Goal: Information Seeking & Learning: Learn about a topic

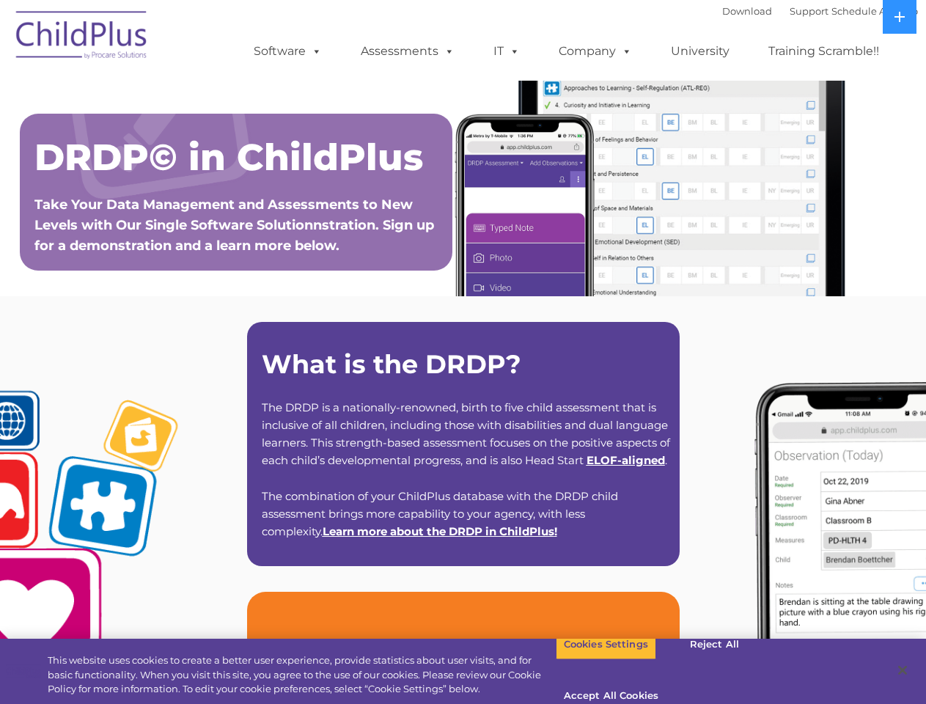
click at [463, 352] on strong "What is the DRDP?" at bounding box center [392, 364] width 260 height 32
click at [314, 51] on span at bounding box center [314, 51] width 16 height 14
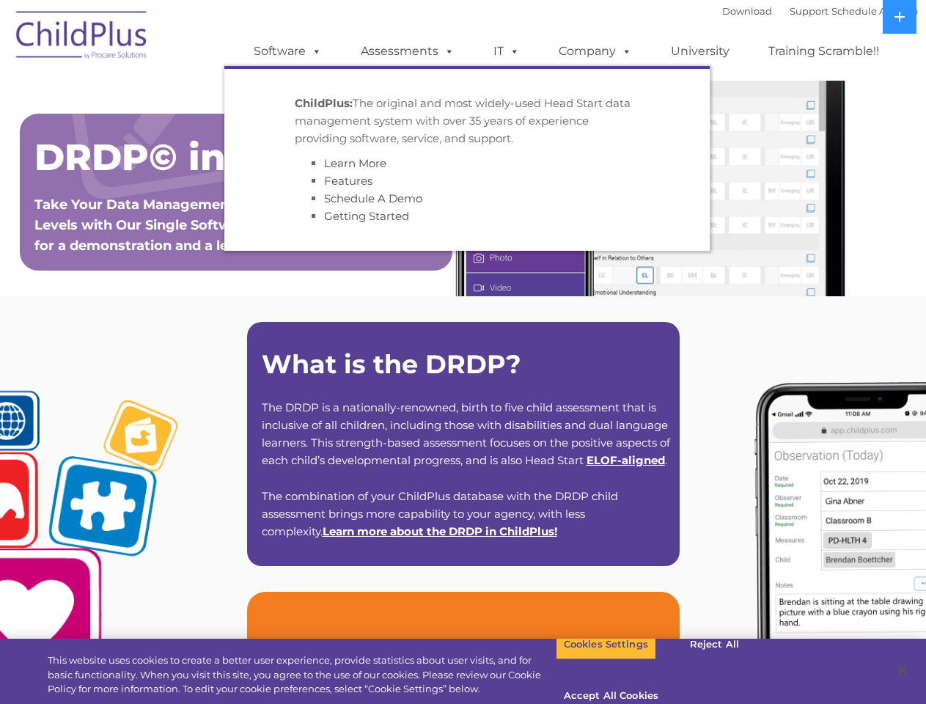
click at [447, 51] on span at bounding box center [447, 51] width 16 height 14
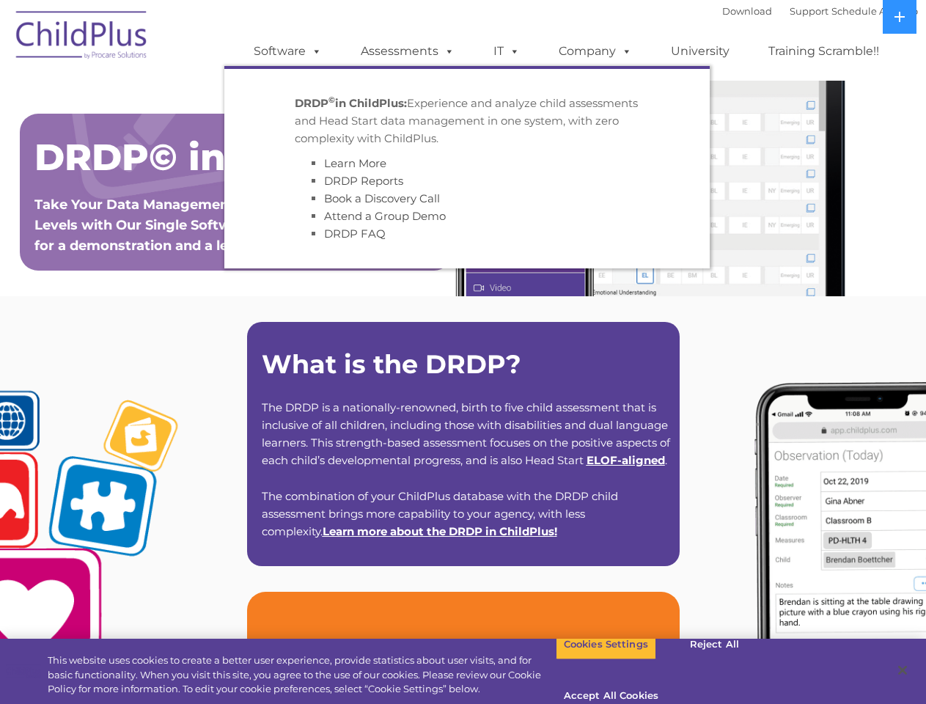
click at [507, 51] on span at bounding box center [512, 51] width 16 height 14
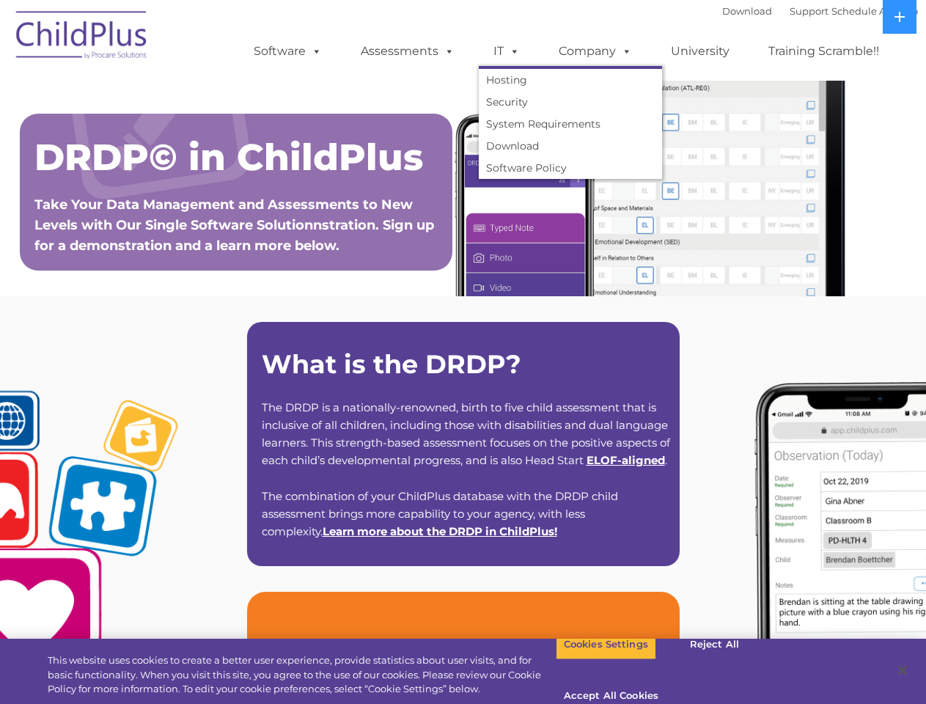
click at [512, 51] on span at bounding box center [512, 51] width 16 height 14
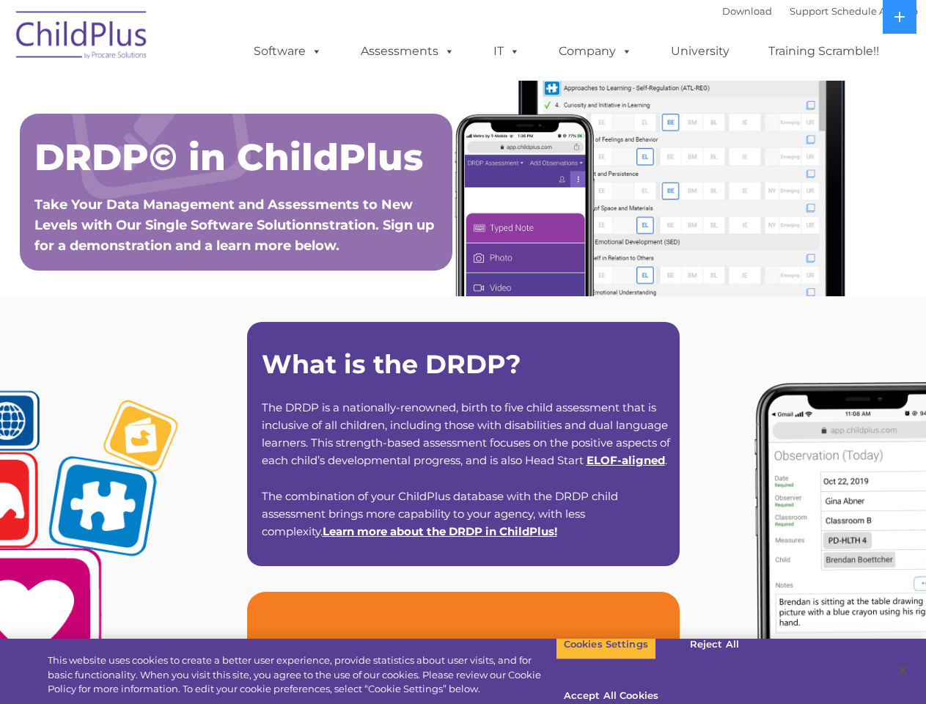
click at [595, 51] on link "Company" at bounding box center [595, 51] width 103 height 29
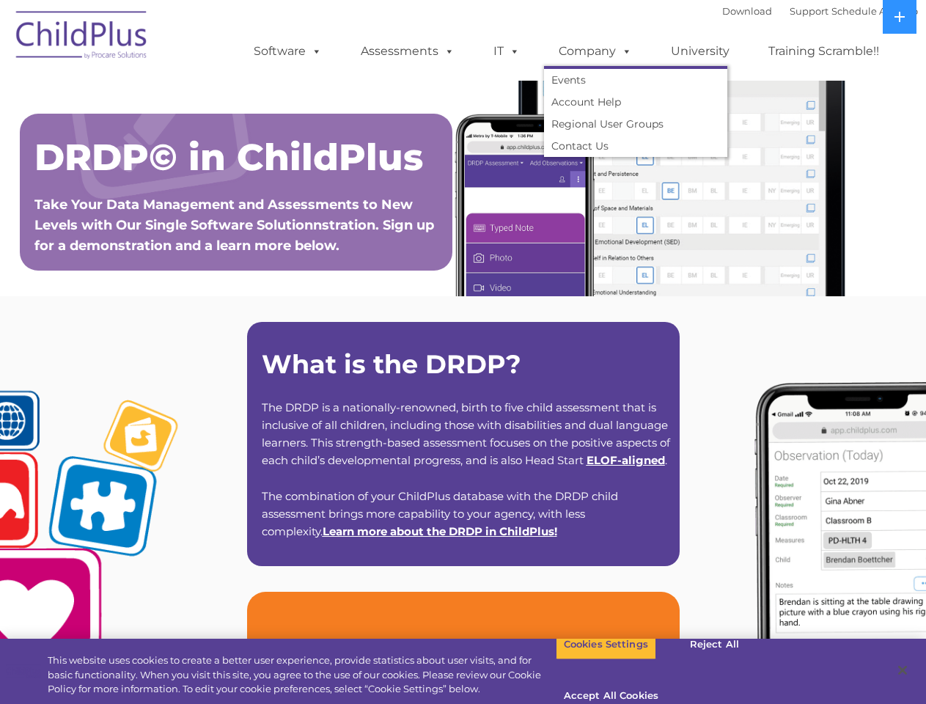
click at [624, 51] on span at bounding box center [624, 51] width 16 height 14
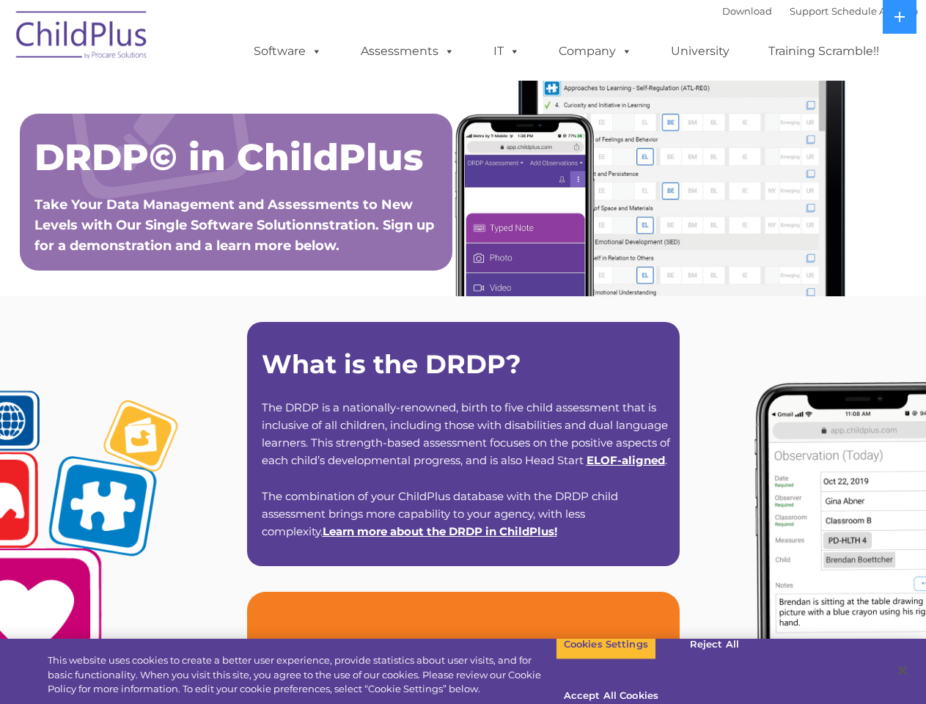
click at [900, 17] on icon at bounding box center [900, 17] width 10 height 10
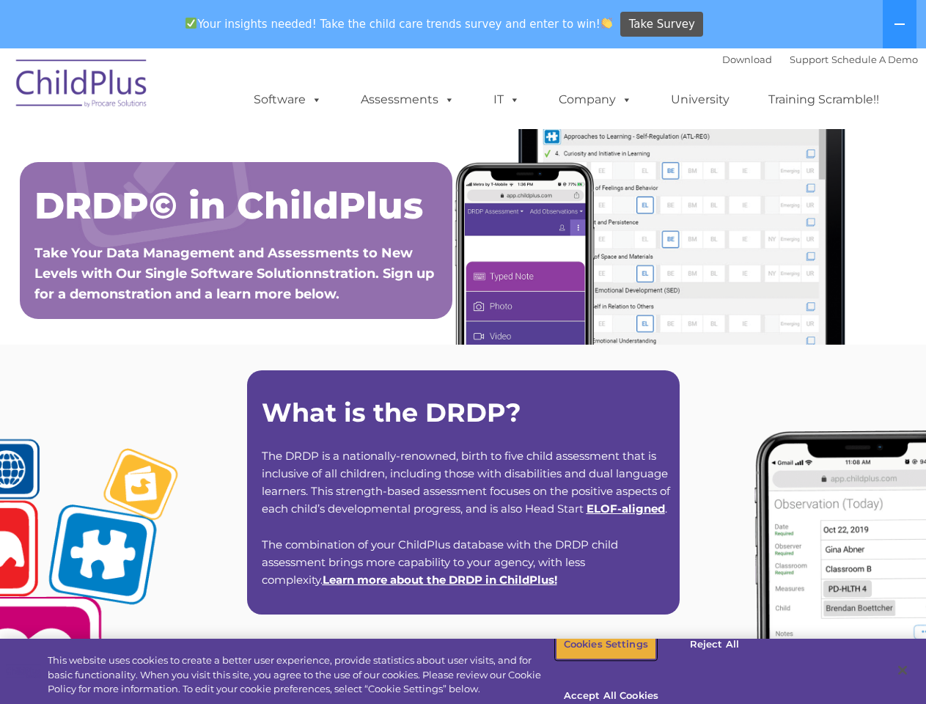
click at [595, 660] on button "Cookies Settings" at bounding box center [606, 644] width 100 height 31
